Goal: Task Accomplishment & Management: Use online tool/utility

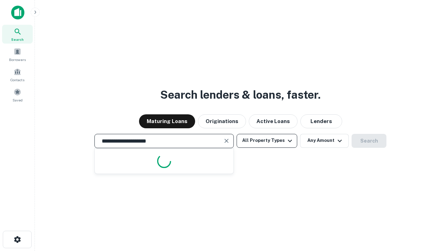
click at [267, 141] on button "All Property Types" at bounding box center [267, 141] width 61 height 14
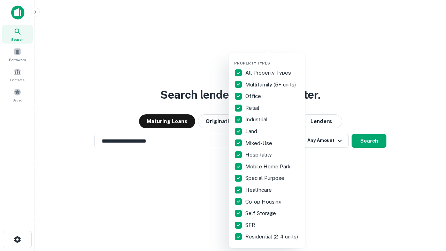
type input "**********"
click at [273, 59] on button "button" at bounding box center [272, 59] width 77 height 0
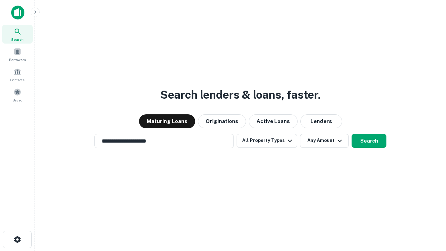
scroll to position [11, 0]
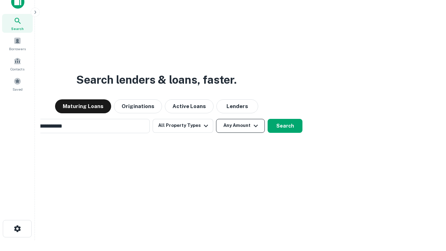
click at [216, 119] on button "Any Amount" at bounding box center [240, 126] width 49 height 14
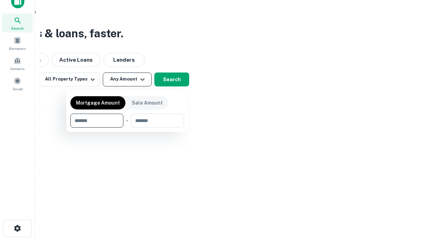
type input "*******"
click at [127, 128] on button "button" at bounding box center [127, 128] width 114 height 0
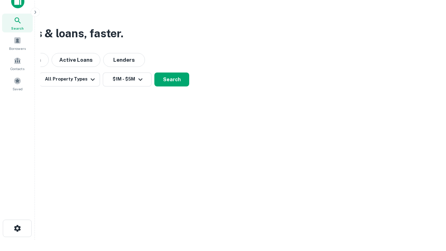
scroll to position [11, 0]
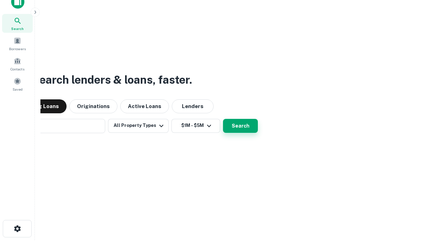
click at [223, 119] on button "Search" at bounding box center [240, 126] width 35 height 14
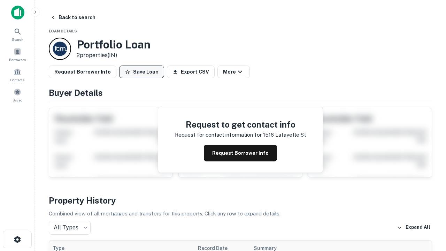
click at [142, 72] on button "Save Loan" at bounding box center [141, 72] width 45 height 13
click at [143, 72] on button "Loan Saved" at bounding box center [143, 72] width 48 height 13
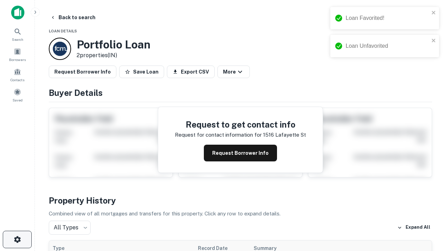
click at [17, 240] on icon "button" at bounding box center [17, 239] width 8 height 8
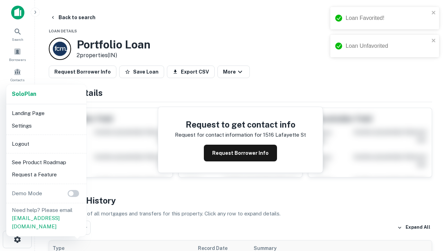
click at [46, 144] on li "Logout" at bounding box center [46, 144] width 75 height 13
